Goal: Task Accomplishment & Management: Use online tool/utility

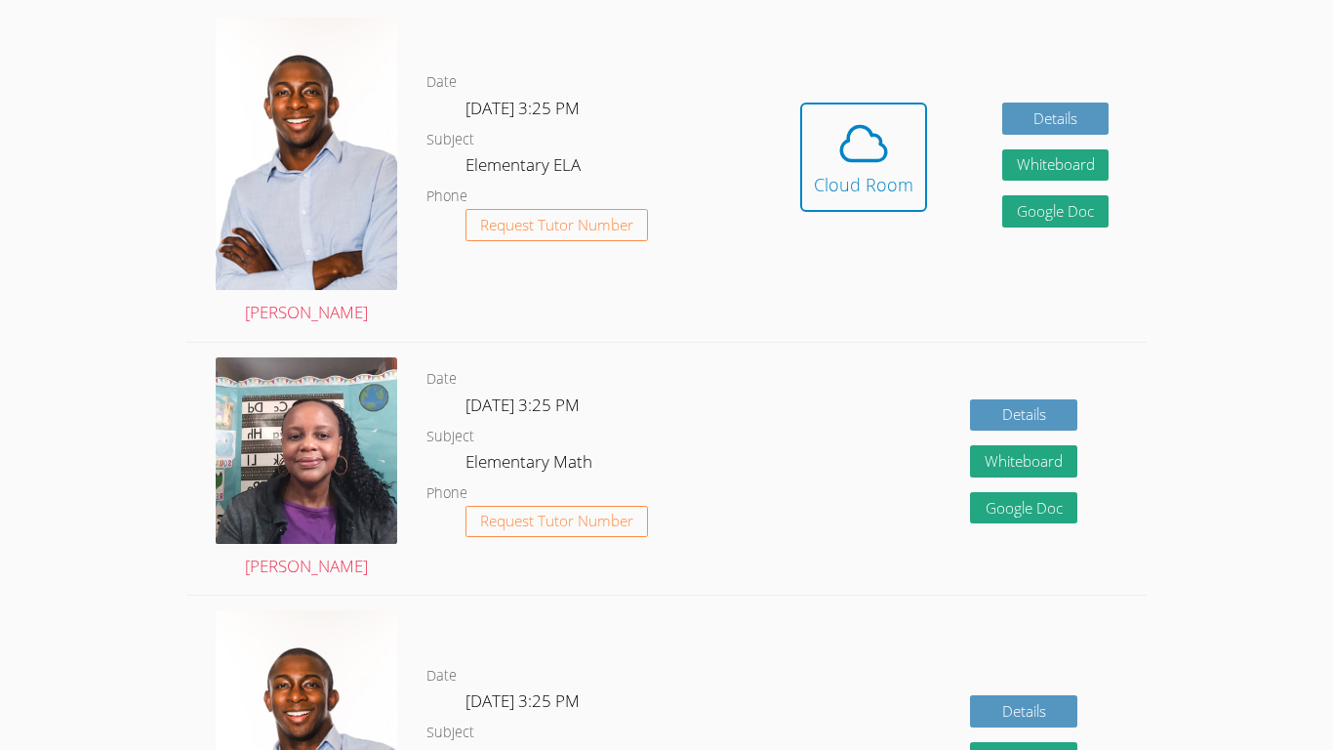
scroll to position [613, 0]
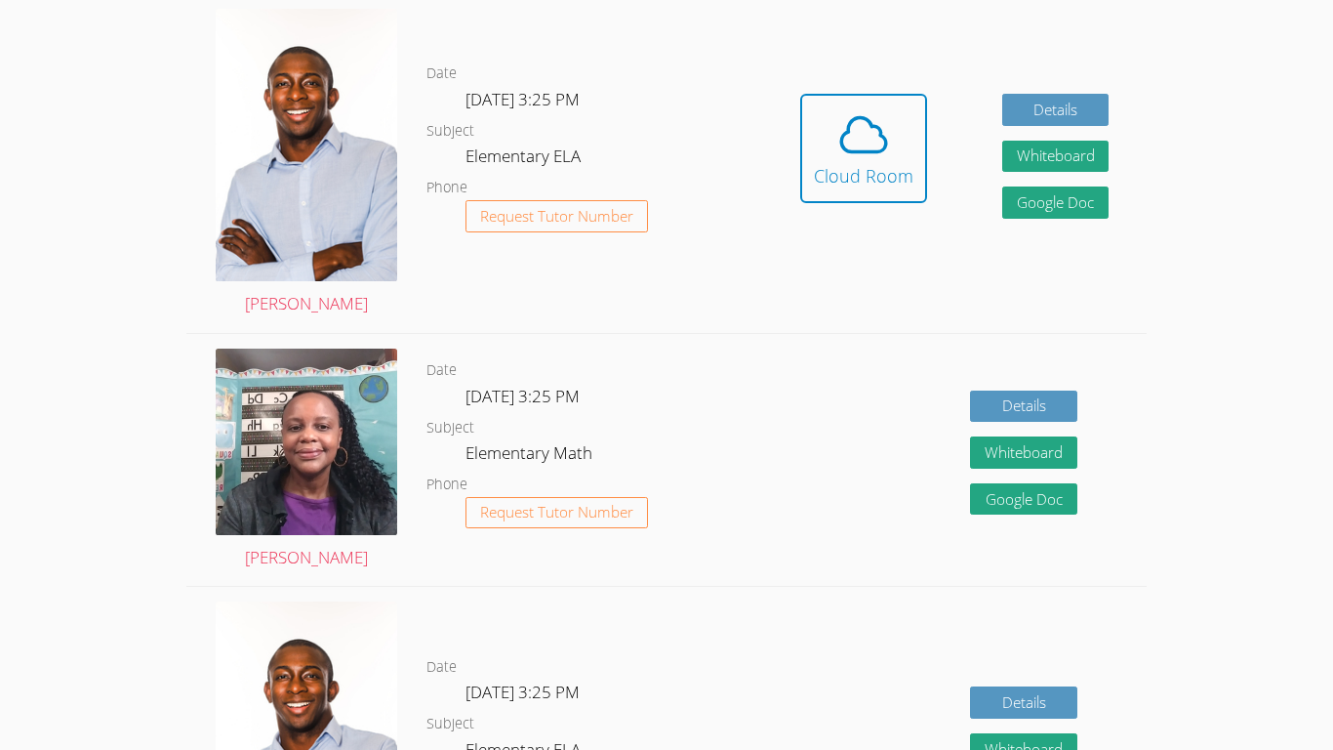
click at [292, 343] on div "[PERSON_NAME]" at bounding box center [306, 460] width 240 height 253
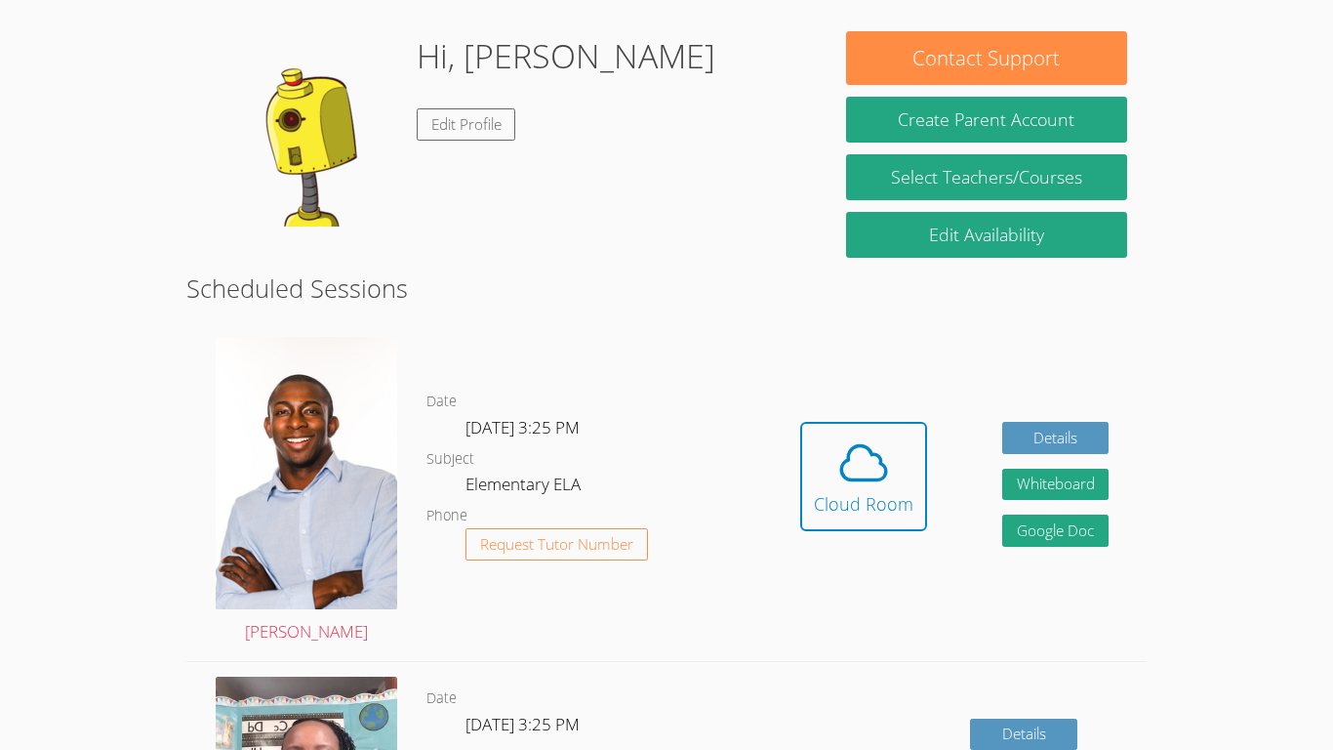
scroll to position [284, 0]
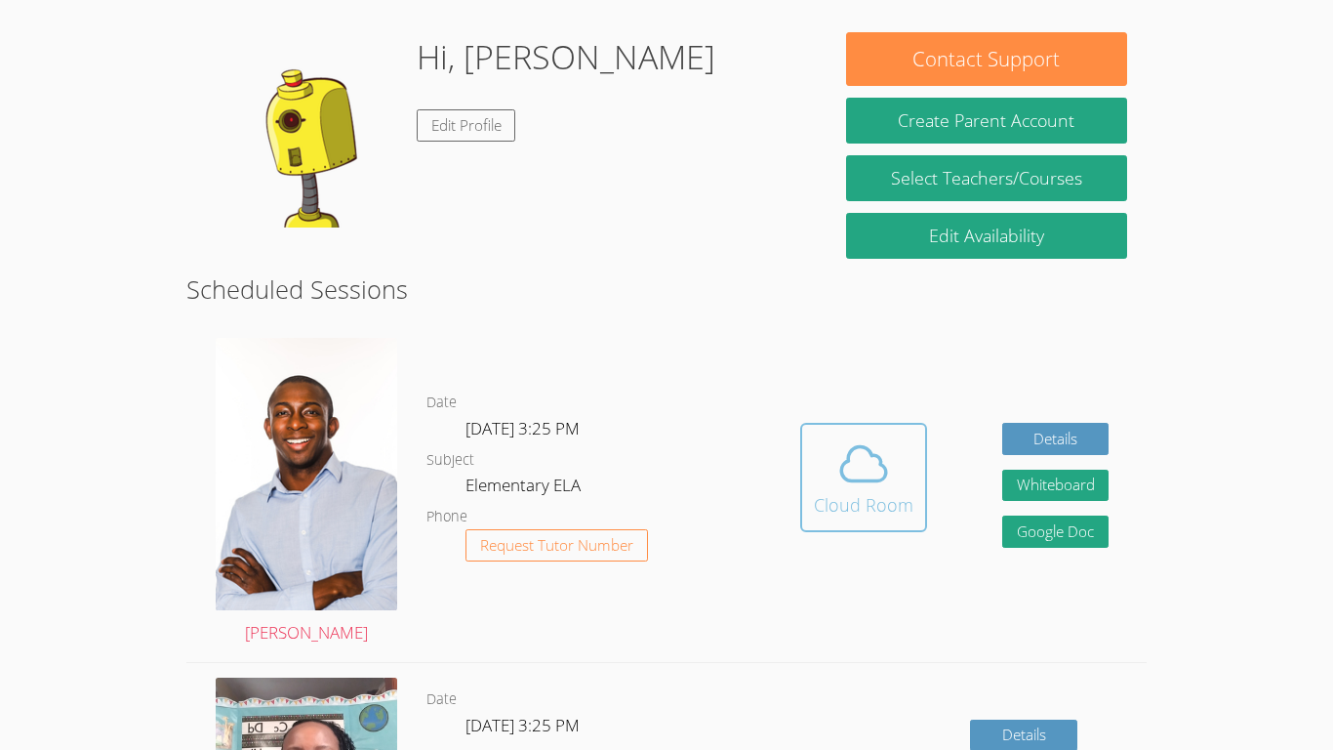
click at [848, 473] on icon at bounding box center [863, 463] width 55 height 55
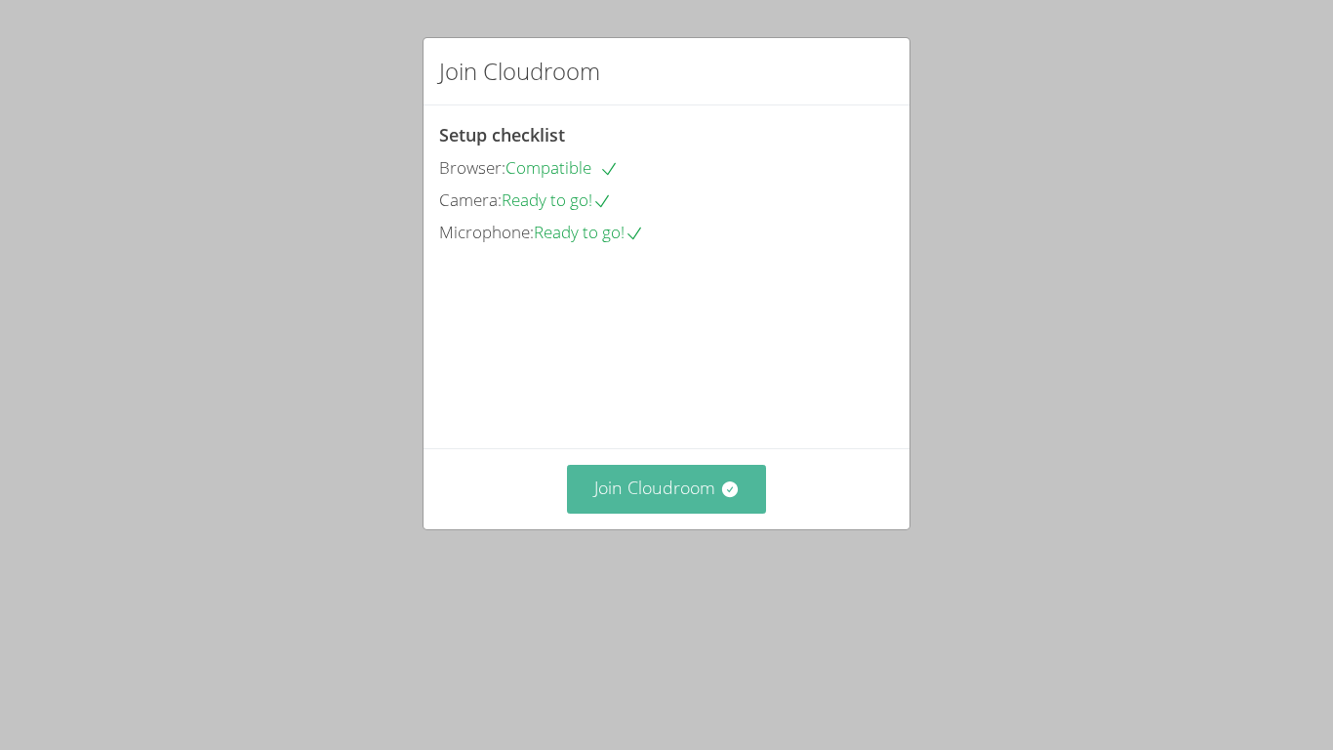
click at [630, 512] on button "Join Cloudroom" at bounding box center [667, 489] width 200 height 48
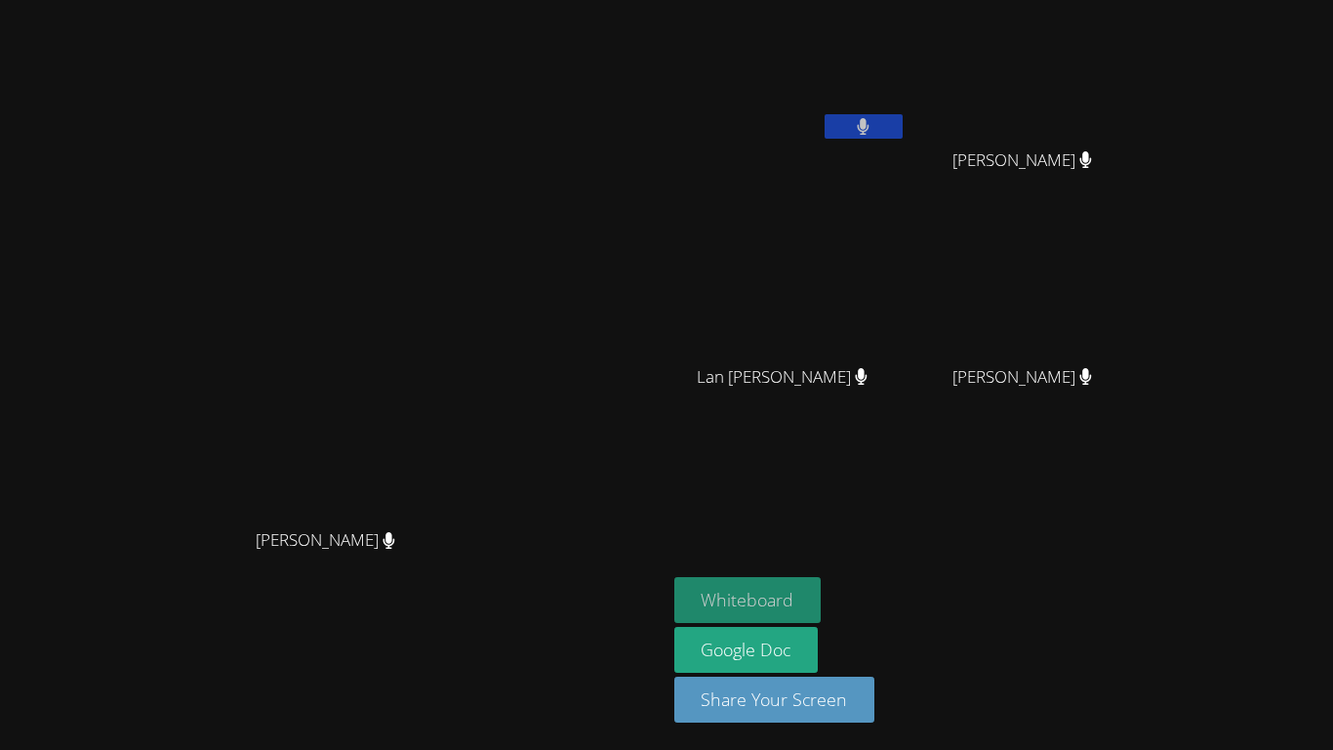
click at [822, 588] on button "Whiteboard" at bounding box center [747, 600] width 147 height 46
click at [903, 121] on button at bounding box center [864, 126] width 78 height 24
click at [874, 128] on icon at bounding box center [863, 126] width 20 height 17
click at [870, 128] on icon at bounding box center [864, 126] width 12 height 17
click at [874, 128] on icon at bounding box center [863, 126] width 20 height 17
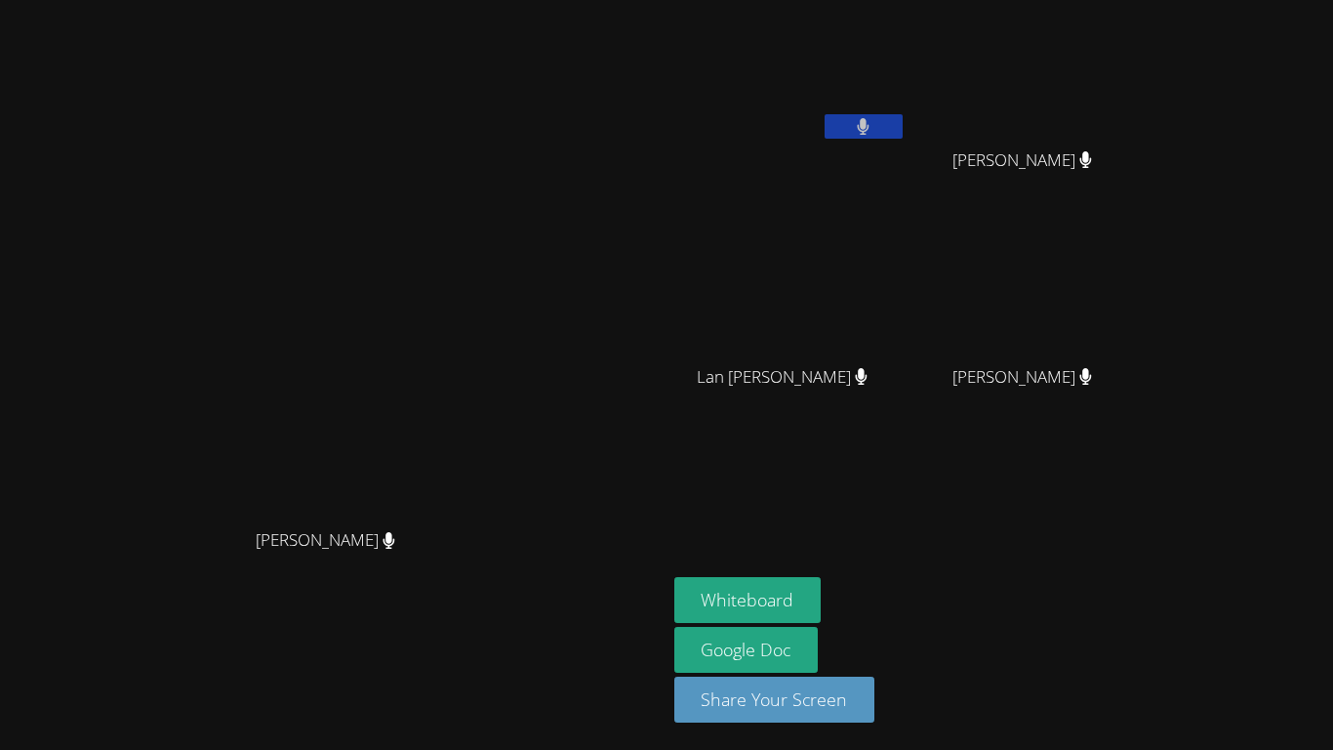
click at [903, 136] on button at bounding box center [864, 126] width 78 height 24
click at [907, 85] on video at bounding box center [790, 73] width 232 height 131
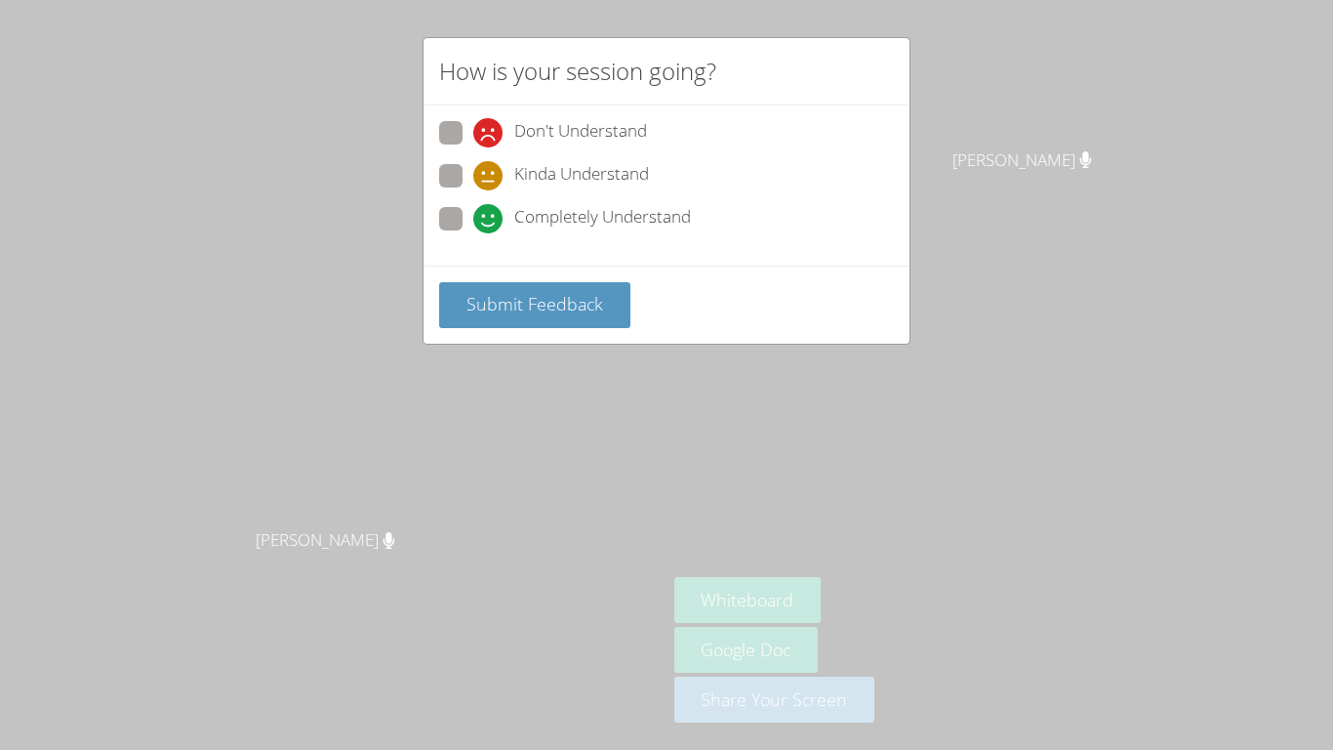
click at [473, 233] on span at bounding box center [473, 233] width 0 height 0
click at [473, 216] on input "Completely Understand" at bounding box center [481, 215] width 17 height 17
radio input "true"
click at [549, 302] on span "Submit Feedback" at bounding box center [535, 303] width 137 height 23
